Goal: Task Accomplishment & Management: Complete application form

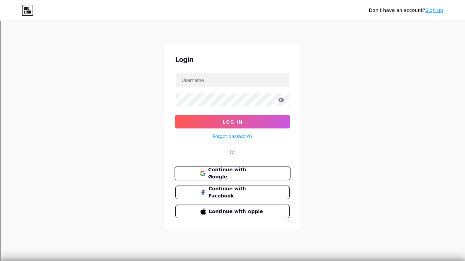
click at [261, 176] on span "Continue with Google" at bounding box center [236, 173] width 57 height 15
drag, startPoint x: 239, startPoint y: 86, endPoint x: 310, endPoint y: 161, distance: 103.0
click at [310, 161] on div "Don't have an account? Sign up Login Log In Forgot password? Or Continue with G…" at bounding box center [232, 125] width 465 height 251
click at [219, 106] on div at bounding box center [232, 100] width 114 height 14
click at [175, 115] on button "Log In" at bounding box center [232, 122] width 114 height 14
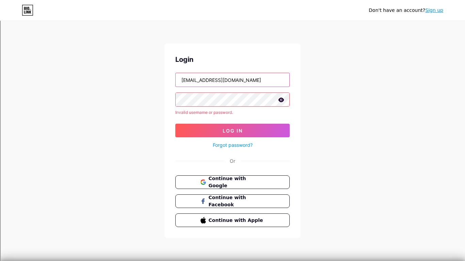
click at [256, 80] on input "[EMAIL_ADDRESS][DOMAIN_NAME]" at bounding box center [233, 80] width 114 height 14
type input "[EMAIL_ADDRESS]"
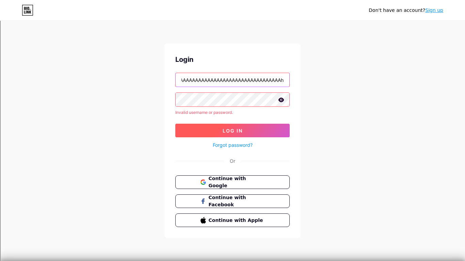
type input "AAAAAAAAAAAAAAAAAAAAAAAAAAAAAAAAAAh"
click at [255, 126] on button "Log In" at bounding box center [232, 131] width 114 height 14
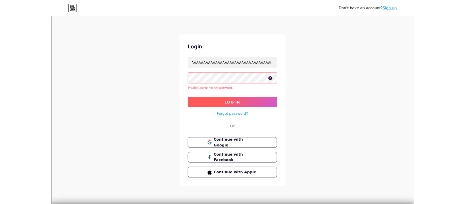
scroll to position [0, 0]
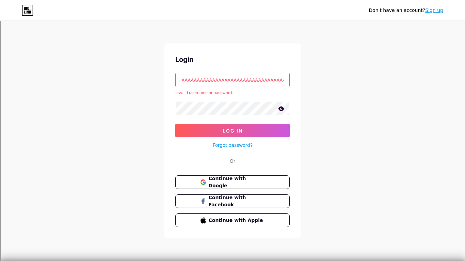
click at [439, 2] on div "Don't have an account? Sign up" at bounding box center [232, 10] width 465 height 20
click at [436, 4] on div "Don't have an account? Sign up" at bounding box center [232, 10] width 465 height 20
click at [438, 11] on link "Sign up" at bounding box center [434, 9] width 18 height 5
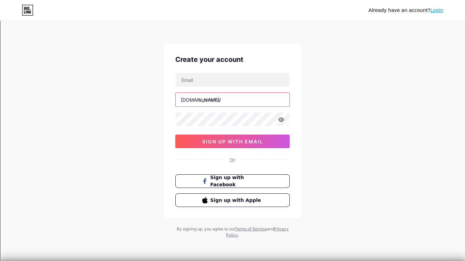
click at [219, 94] on input "text" at bounding box center [233, 100] width 114 height 14
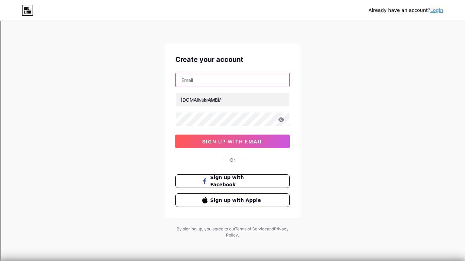
click at [218, 86] on input "text" at bounding box center [233, 80] width 114 height 14
type input "[EMAIL_ADDRESS][DOMAIN_NAME]"
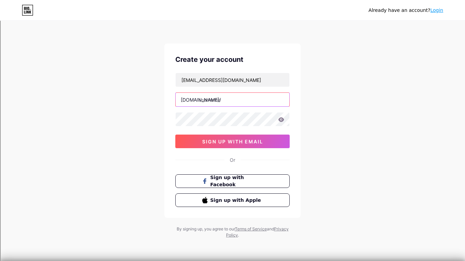
click at [227, 99] on input "text" at bounding box center [233, 100] width 114 height 14
type input "p"
type input "a"
type input "aaaaaaah"
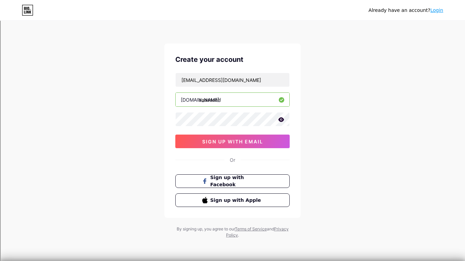
click at [280, 120] on icon at bounding box center [281, 119] width 6 height 4
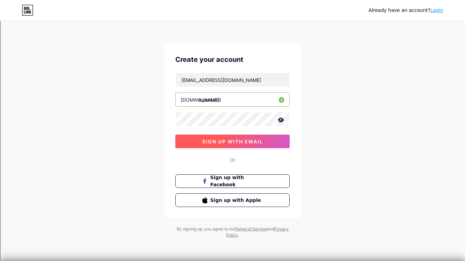
click at [275, 138] on button "sign up with email" at bounding box center [232, 142] width 114 height 14
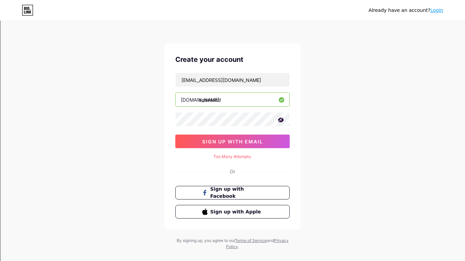
click at [284, 119] on icon at bounding box center [280, 120] width 7 height 7
click at [279, 121] on icon at bounding box center [281, 119] width 6 height 4
click at [249, 159] on div "Too Many Attempts." at bounding box center [232, 157] width 114 height 6
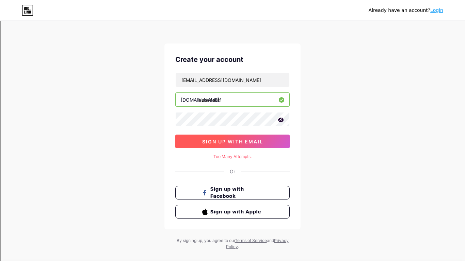
click at [260, 139] on span "sign up with email" at bounding box center [232, 142] width 61 height 6
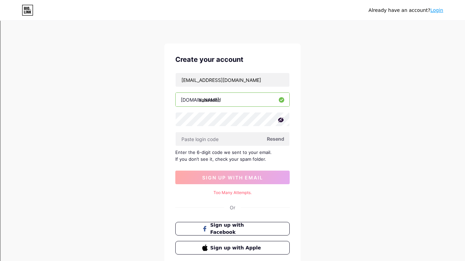
click at [276, 139] on span "Resend" at bounding box center [275, 138] width 17 height 7
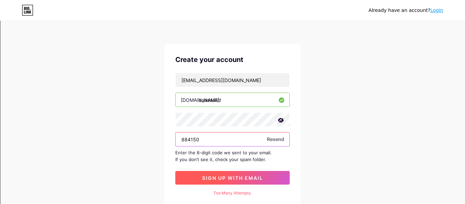
type input "884150"
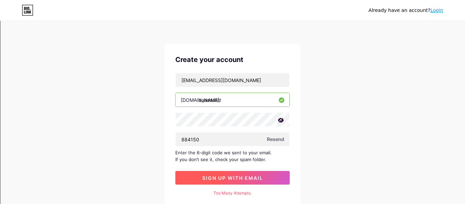
click at [211, 173] on button "sign up with email" at bounding box center [232, 178] width 114 height 14
